Goal: Task Accomplishment & Management: Use online tool/utility

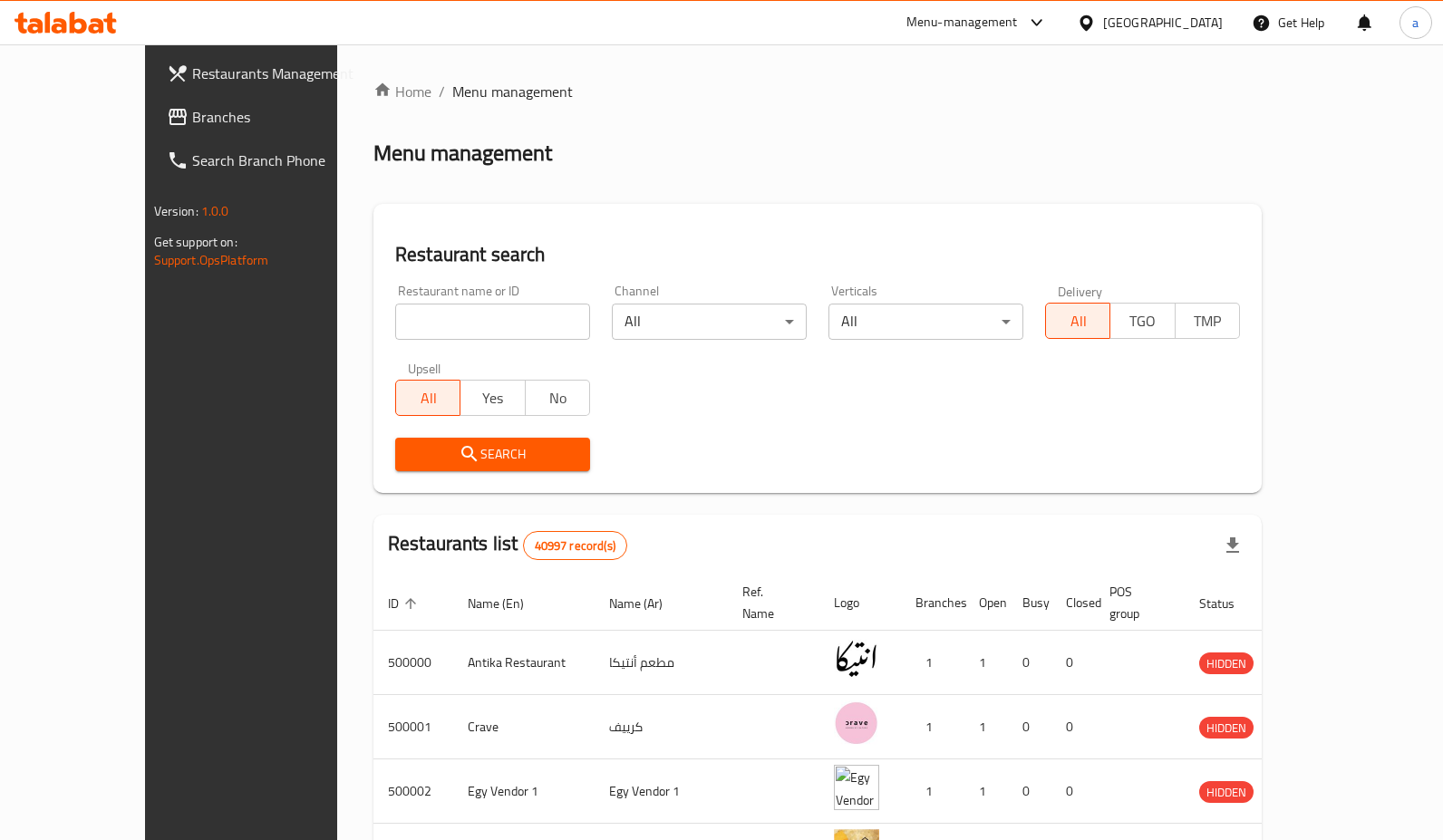
click at [192, 126] on span "Branches" at bounding box center [281, 117] width 179 height 22
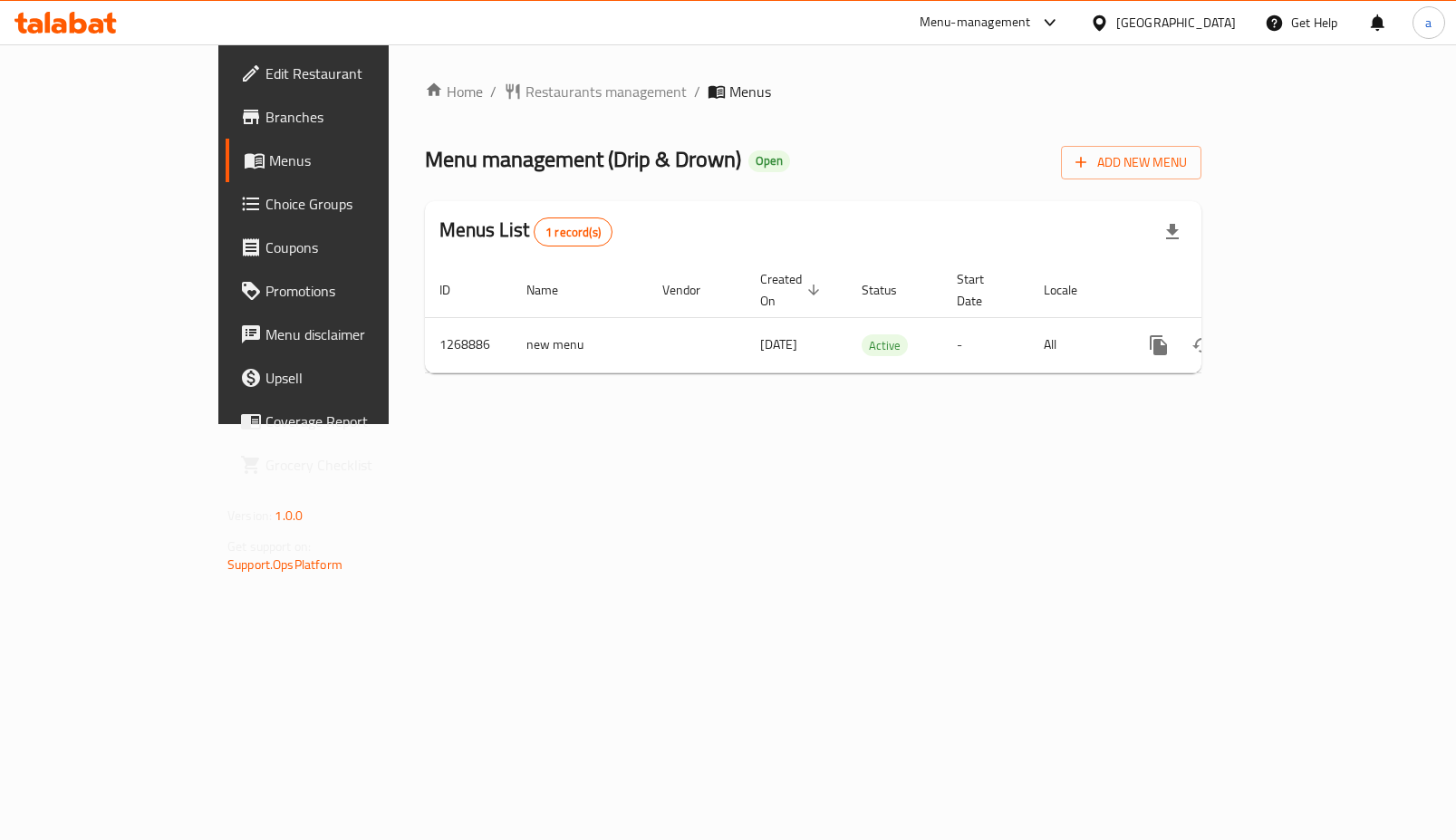
click at [265, 213] on span "Choice Groups" at bounding box center [355, 204] width 181 height 22
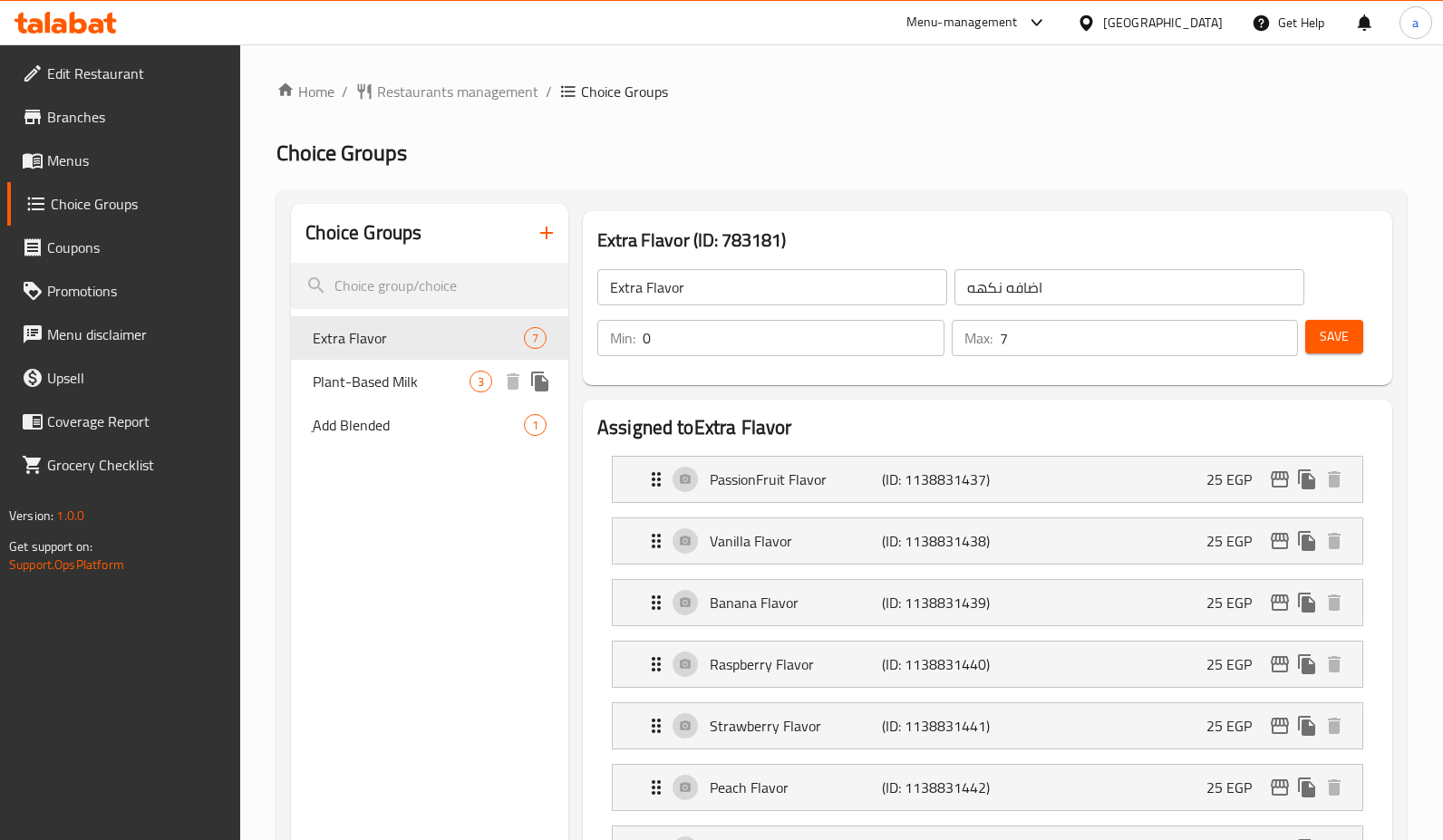
click at [380, 375] on span "Plant-Based Milk" at bounding box center [390, 382] width 157 height 22
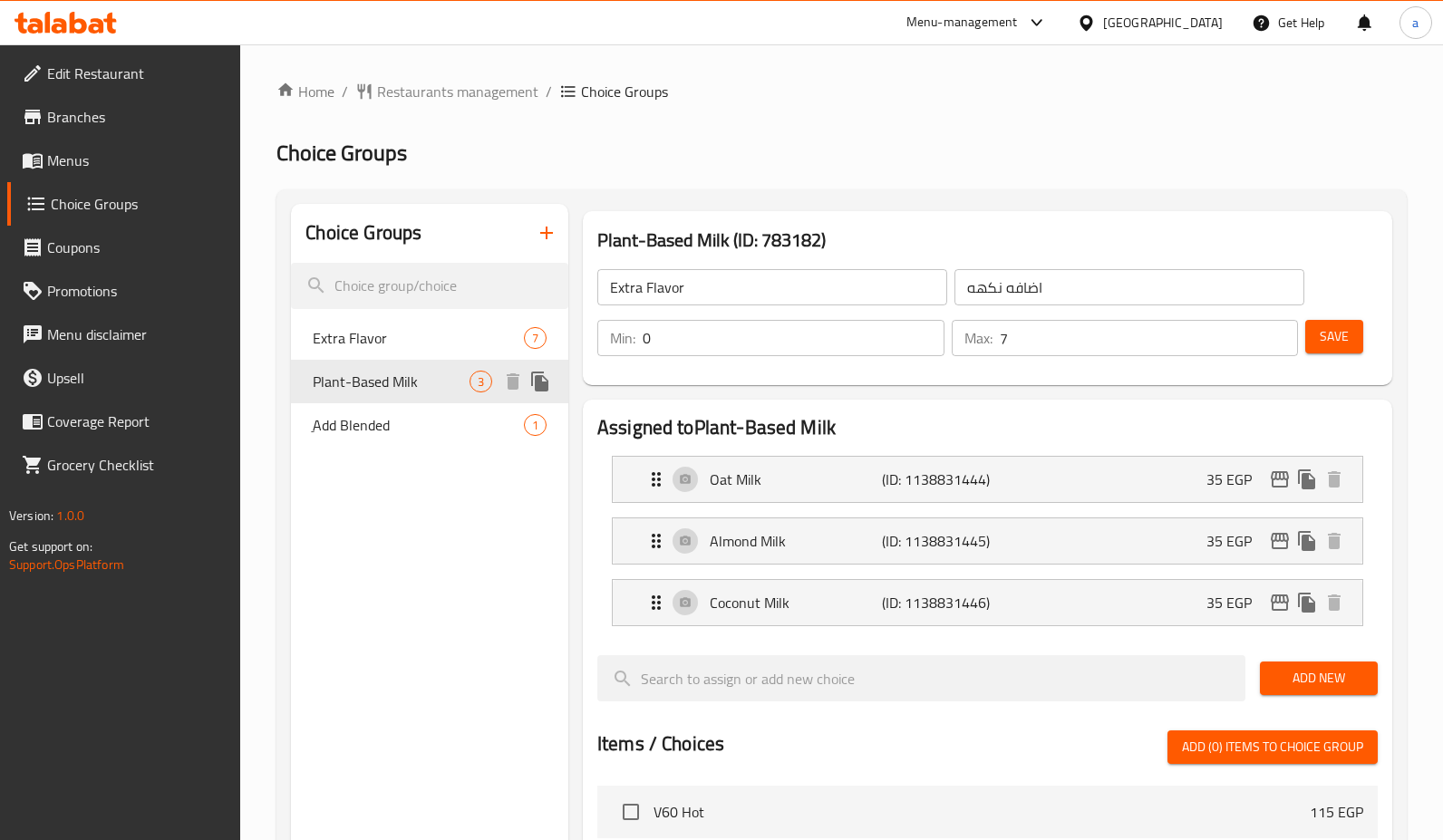
type input "Plant-Based Milk"
type input "لبن نباتى"
type input "1"
click at [366, 436] on span "ِAdd Blended" at bounding box center [390, 425] width 157 height 22
type input "ِAdd Blended"
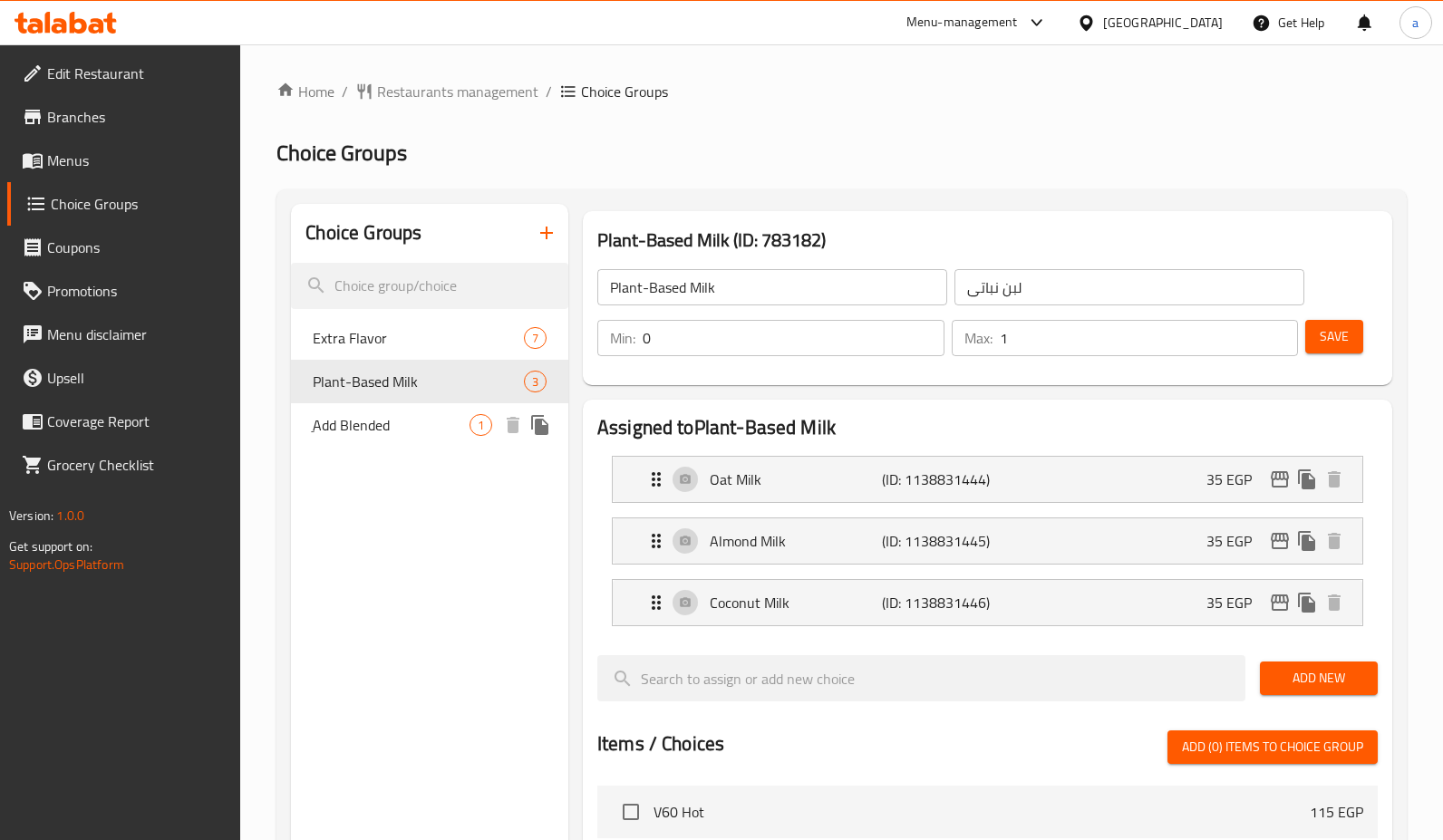
type input "اضافة بلندد"
